Goal: Check status: Check status

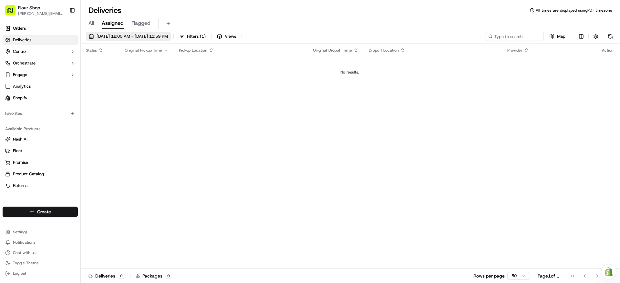
click at [162, 36] on span "[DATE] 12:00 AM - [DATE] 11:59 PM" at bounding box center [132, 37] width 71 height 6
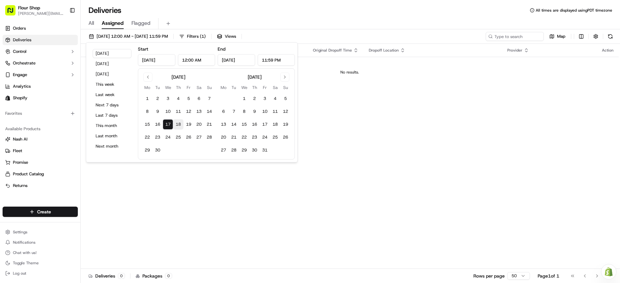
click at [180, 127] on button "18" at bounding box center [178, 124] width 10 height 10
type input "[DATE]"
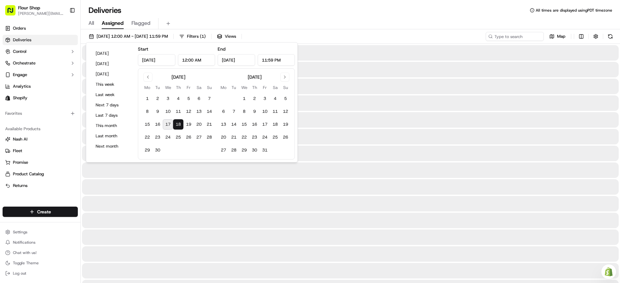
click at [180, 127] on button "18" at bounding box center [178, 124] width 10 height 10
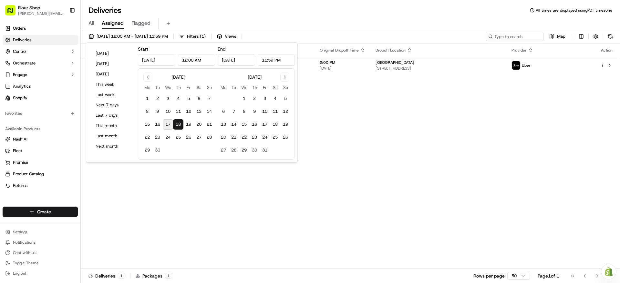
click at [421, 210] on div "Status Original Pickup Time Pickup Location Original Dropoff Time Dropoff Locat…" at bounding box center [350, 156] width 538 height 225
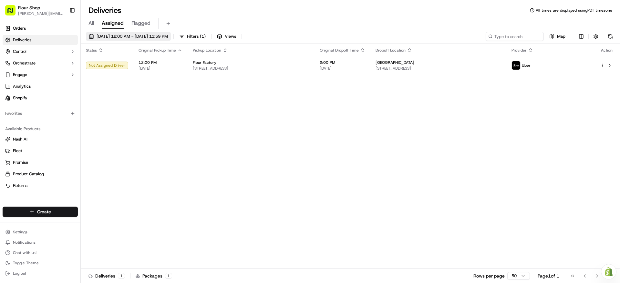
click at [161, 37] on span "[DATE] 12:00 AM - [DATE] 11:59 PM" at bounding box center [132, 37] width 71 height 6
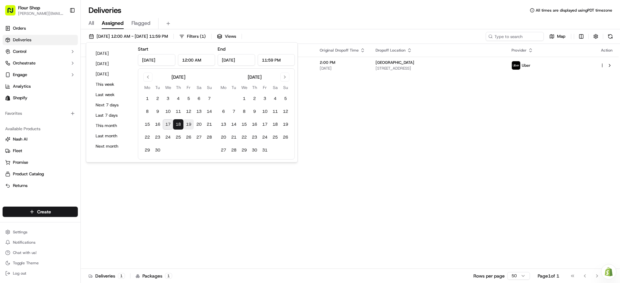
click at [185, 122] on button "19" at bounding box center [188, 124] width 10 height 10
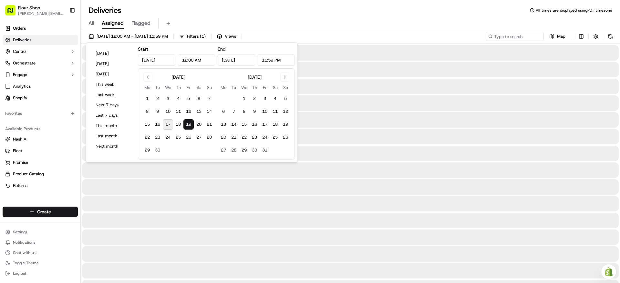
type input "[DATE]"
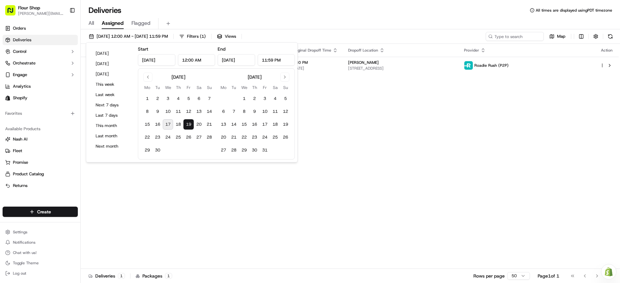
click at [368, 141] on div "Status Original Pickup Time Pickup Location Original Dropoff Time Dropoff Locat…" at bounding box center [350, 156] width 538 height 225
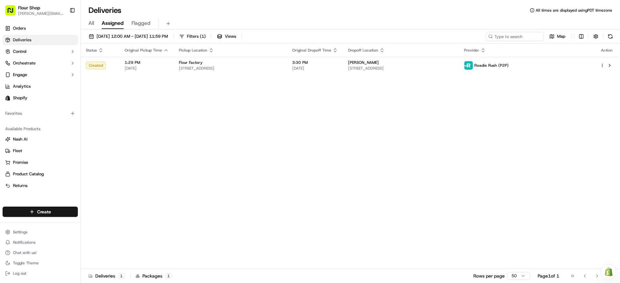
click at [205, 20] on div "All Assigned Flagged" at bounding box center [350, 23] width 539 height 11
click at [168, 35] on span "[DATE] 12:00 AM - [DATE] 11:59 PM" at bounding box center [132, 37] width 71 height 6
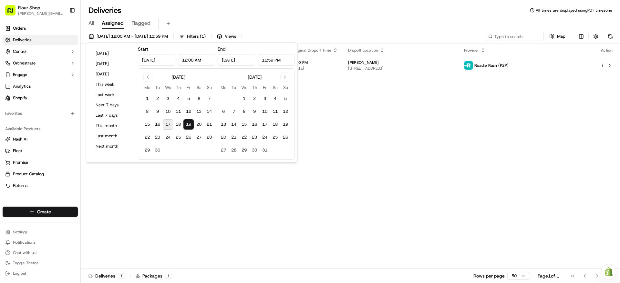
click at [170, 126] on button "17" at bounding box center [168, 124] width 10 height 10
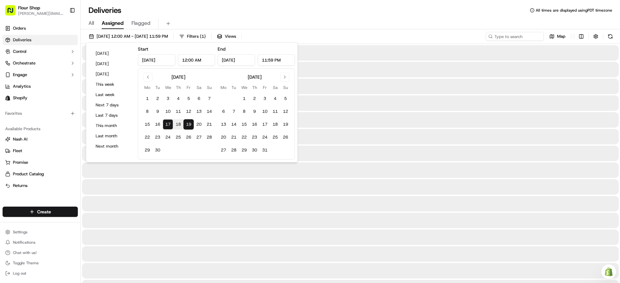
type input "[DATE]"
click at [170, 126] on button "17" at bounding box center [168, 124] width 10 height 10
type input "[DATE]"
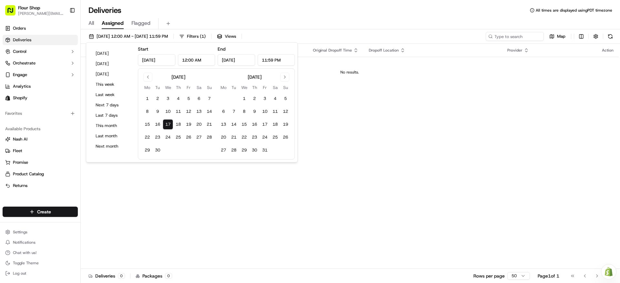
click at [539, 211] on div "Status Original Pickup Time Pickup Location Original Dropoff Time Dropoff Locat…" at bounding box center [350, 156] width 538 height 225
